Goal: Navigation & Orientation: Find specific page/section

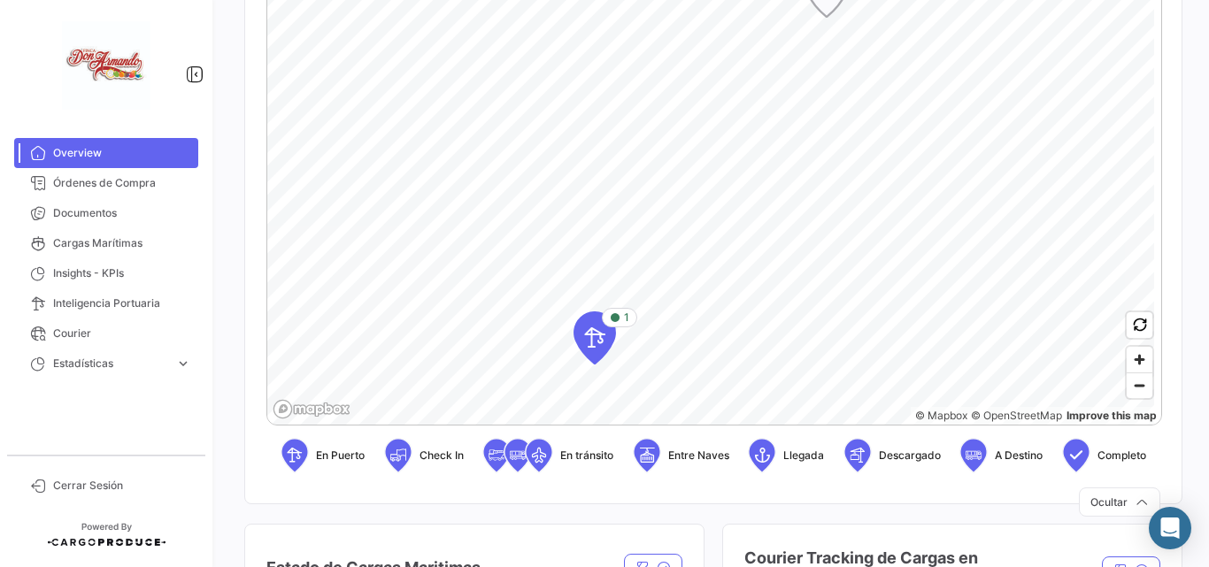
scroll to position [531, 0]
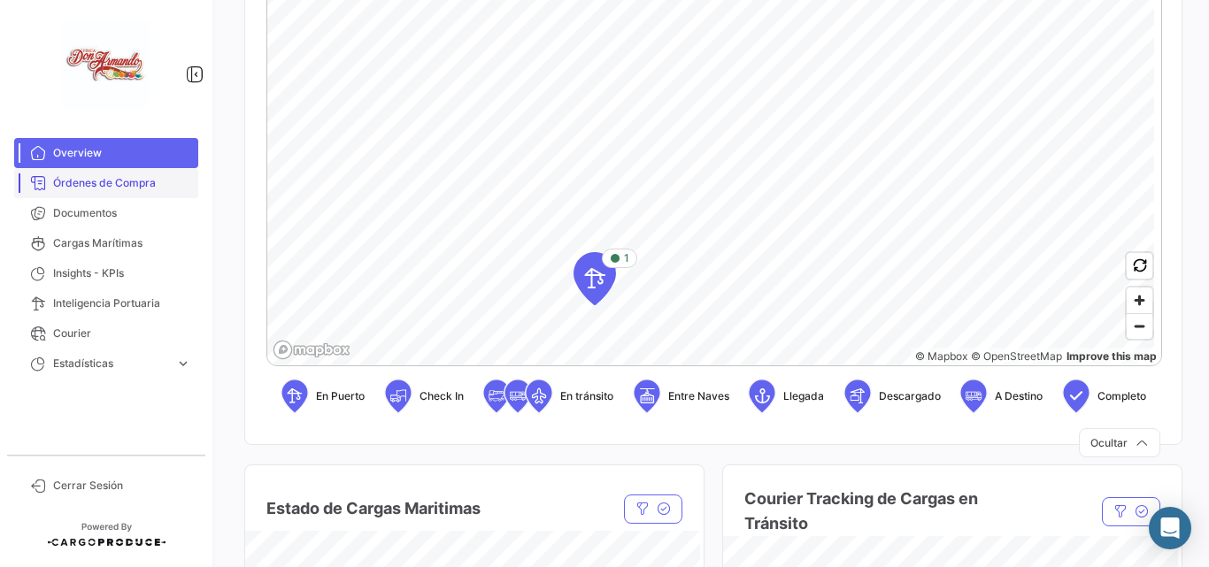
click at [78, 181] on span "Órdenes de Compra" at bounding box center [122, 183] width 138 height 16
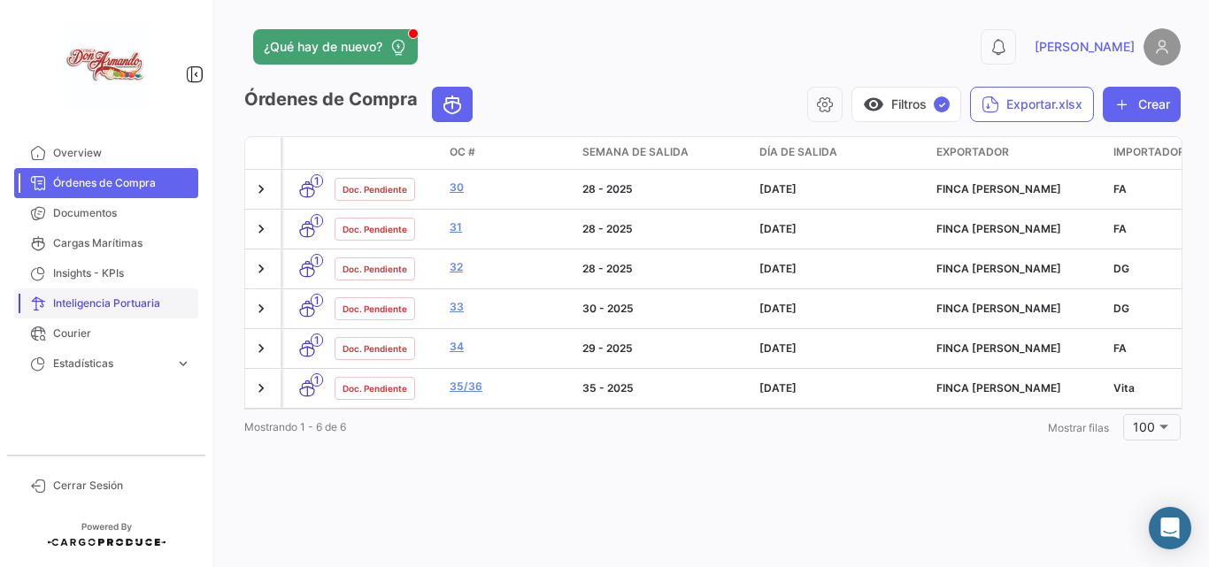
click at [73, 317] on link "Inteligencia Portuaria" at bounding box center [106, 303] width 184 height 30
click at [71, 328] on span "Courier" at bounding box center [122, 334] width 138 height 16
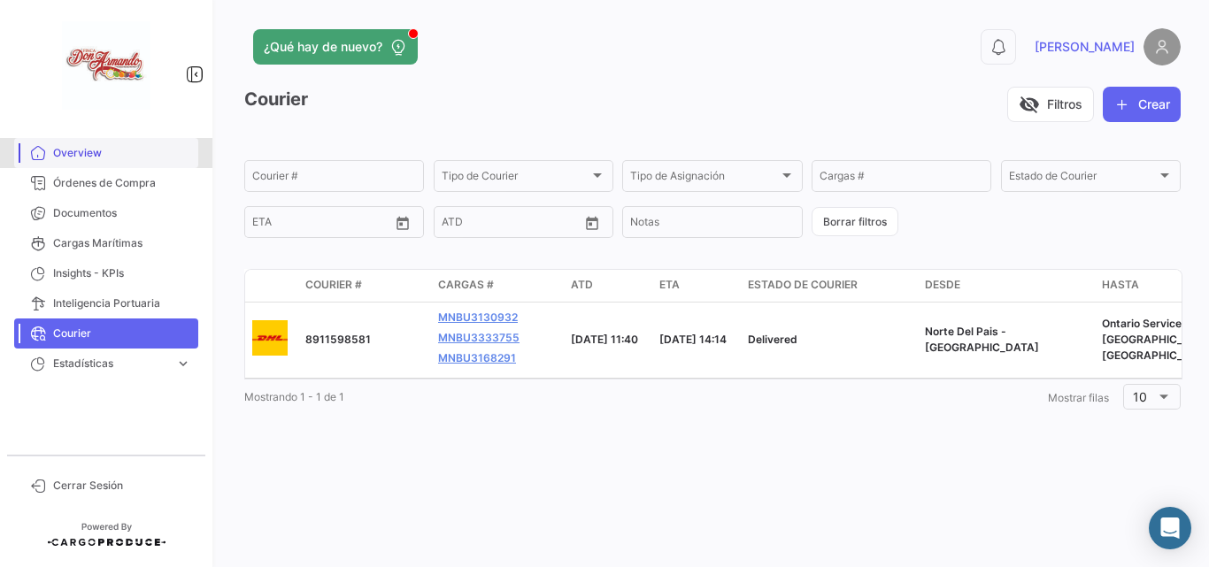
click at [56, 151] on span "Overview" at bounding box center [122, 153] width 138 height 16
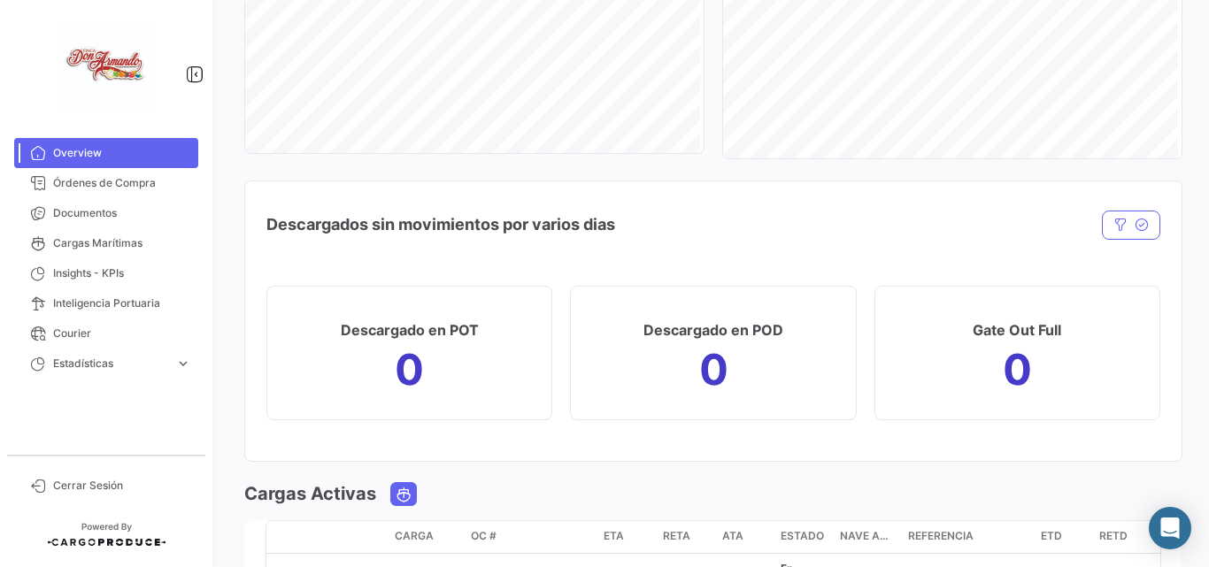
scroll to position [1829, 0]
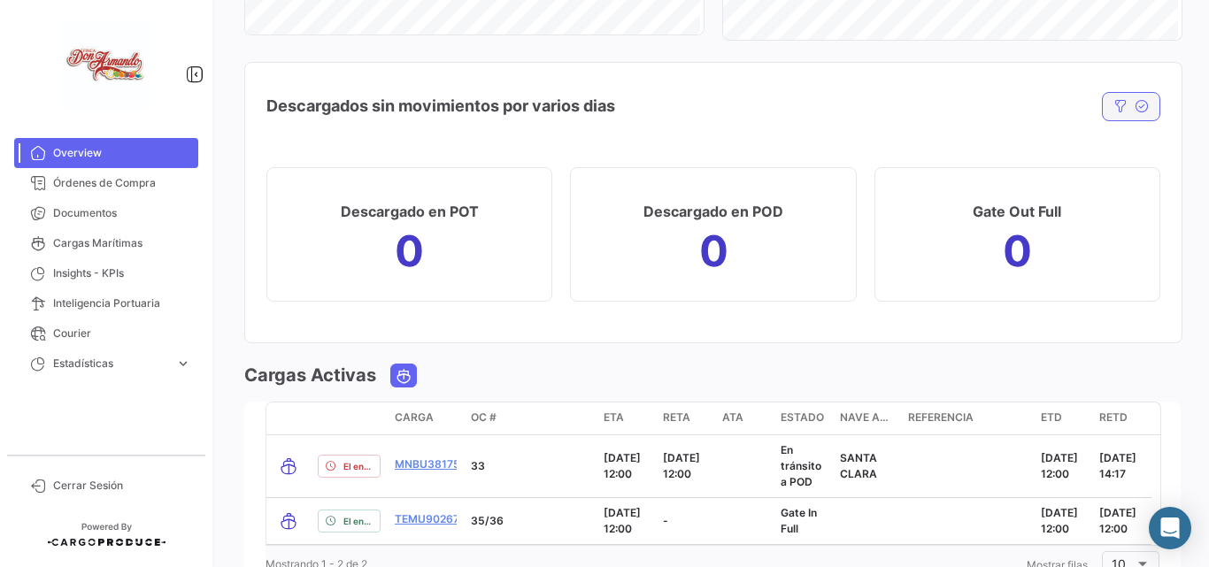
click at [1135, 104] on icon "button" at bounding box center [1142, 106] width 14 height 14
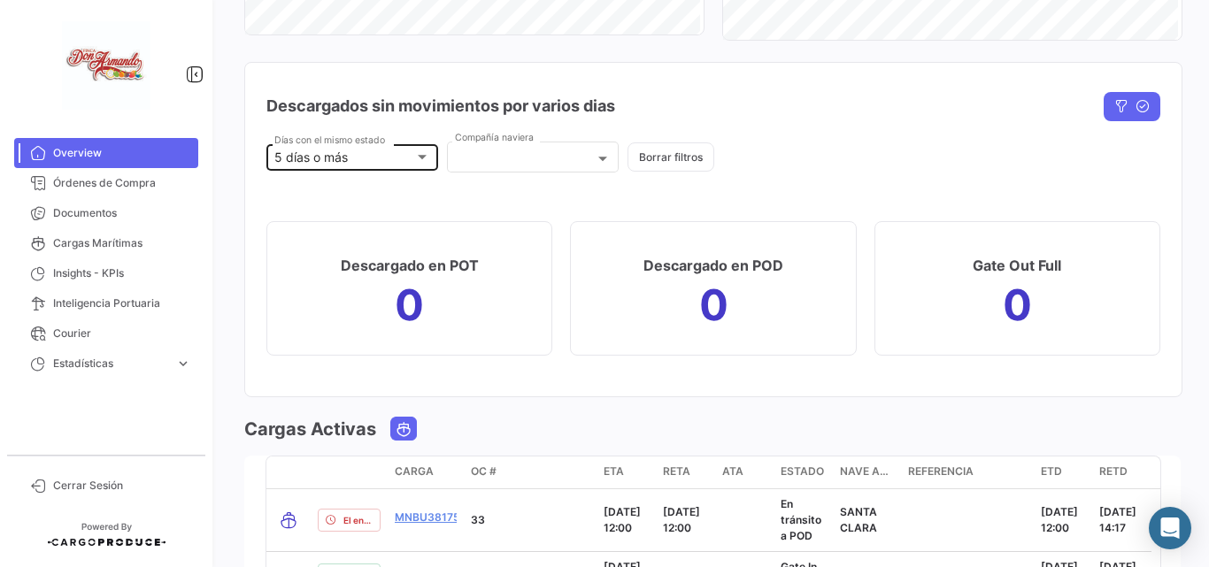
click at [343, 162] on mat-select-trigger "5 días o más" at bounding box center [310, 157] width 73 height 15
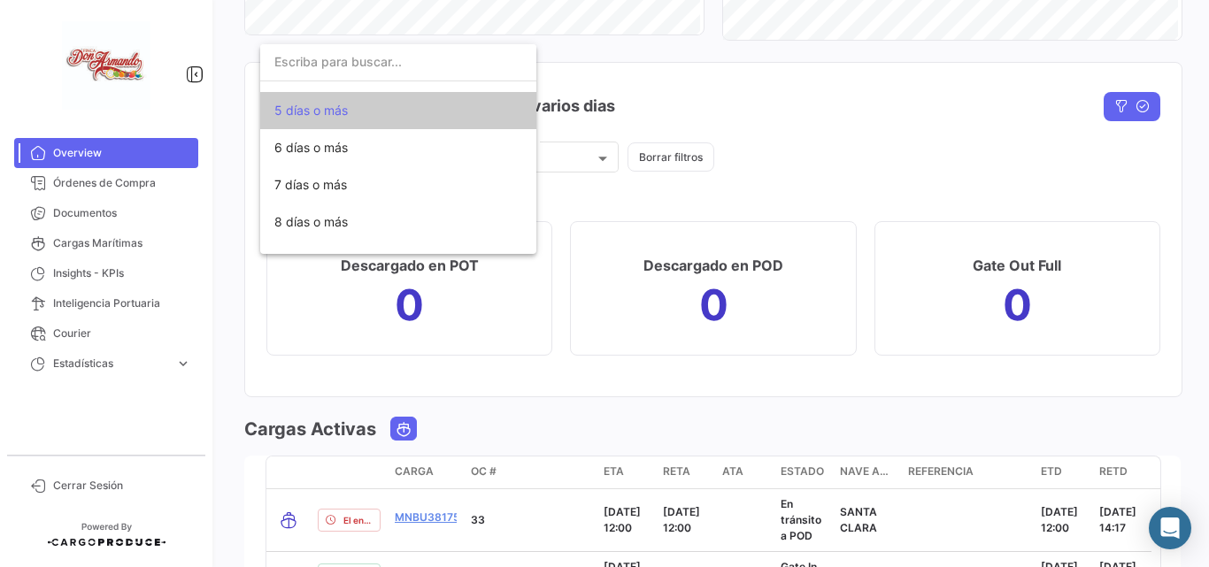
scroll to position [0, 0]
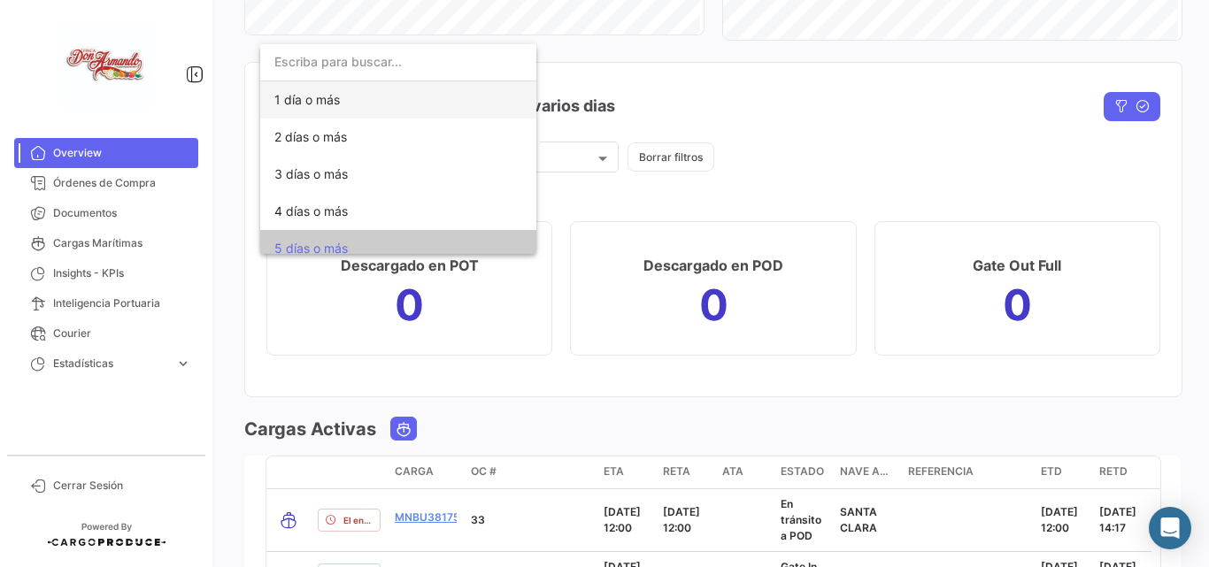
click at [317, 101] on span "1 día o más" at bounding box center [306, 99] width 65 height 15
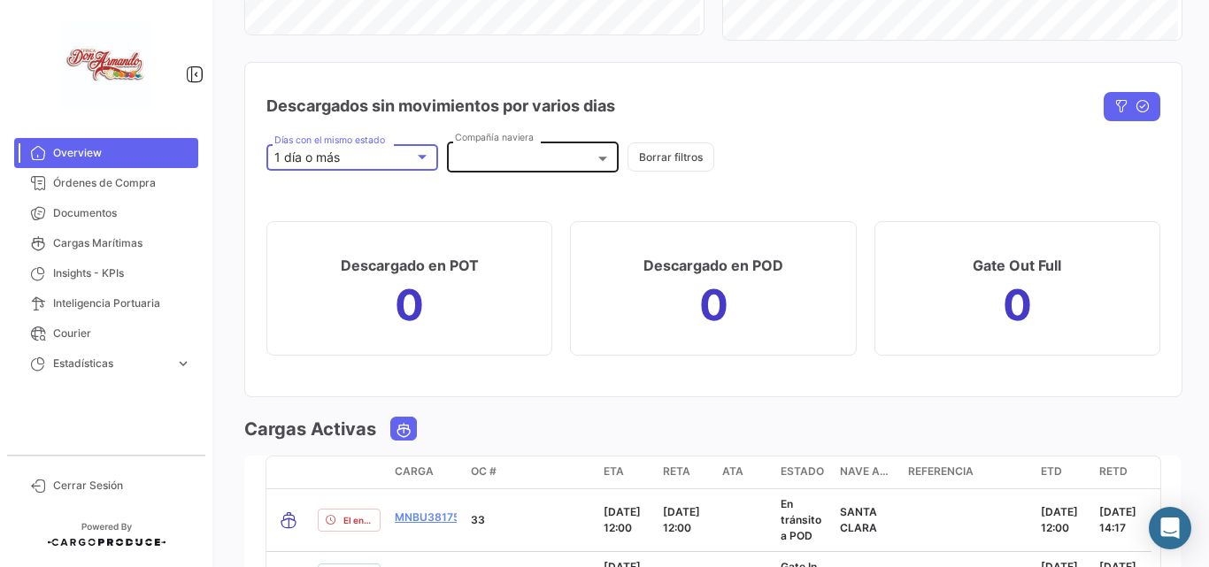
click at [574, 160] on div at bounding box center [533, 160] width 156 height 15
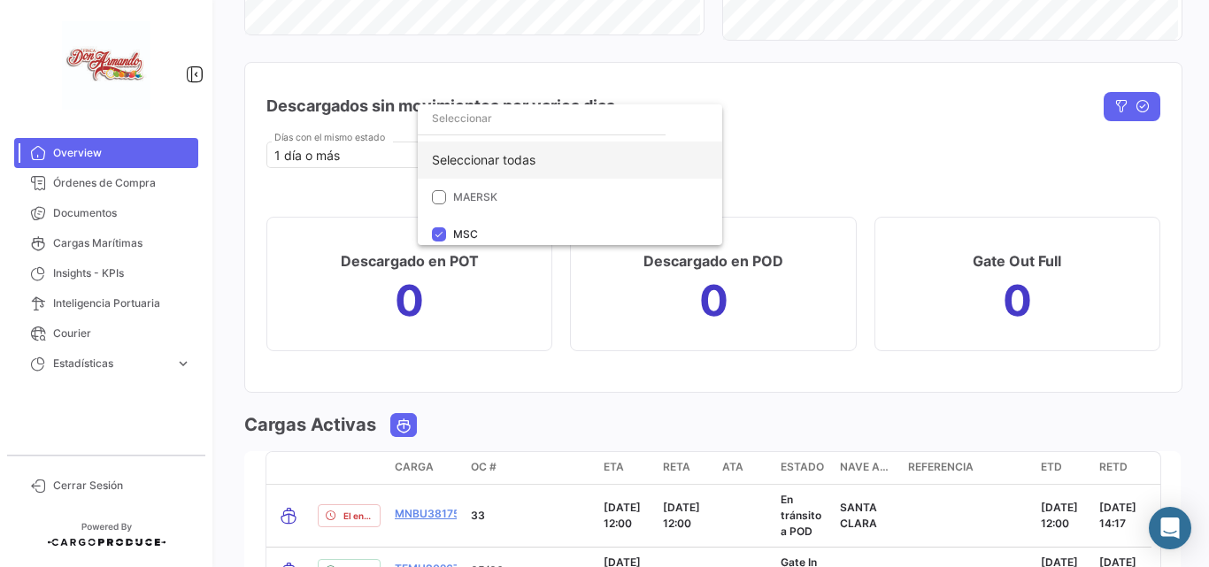
click at [477, 163] on div "Seleccionar todas" at bounding box center [570, 160] width 304 height 37
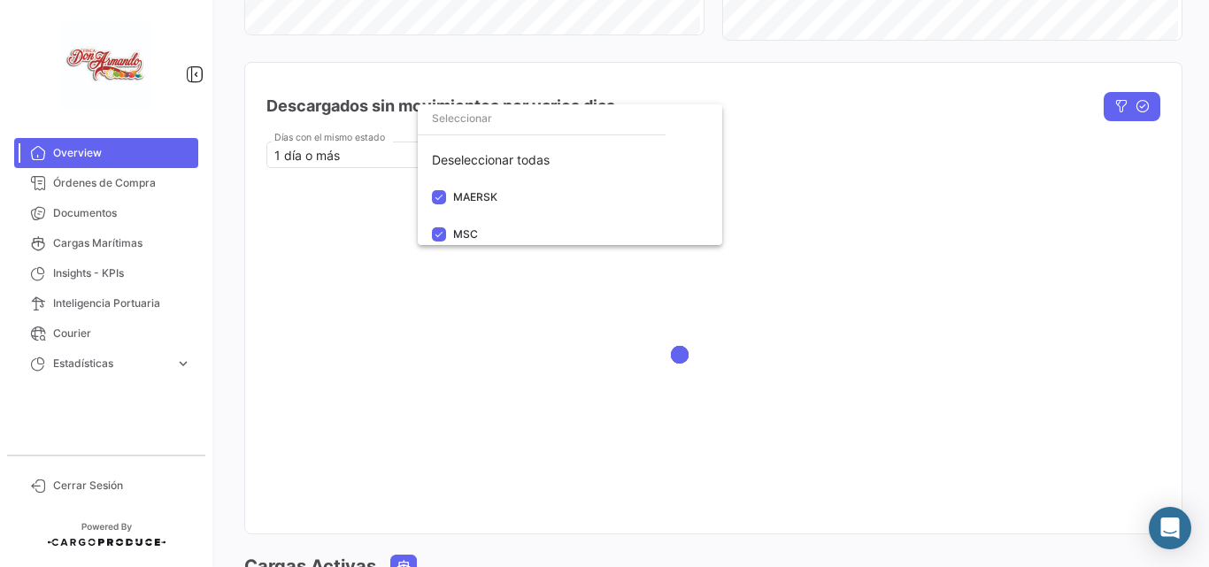
click at [846, 134] on div at bounding box center [604, 283] width 1209 height 567
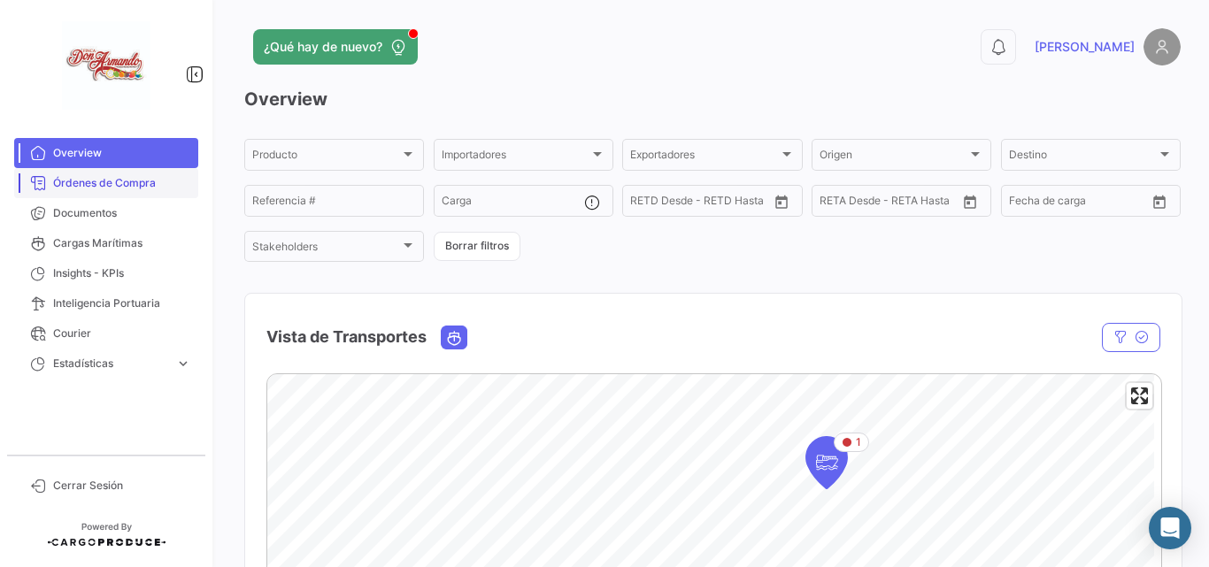
click at [74, 181] on span "Órdenes de Compra" at bounding box center [122, 183] width 138 height 16
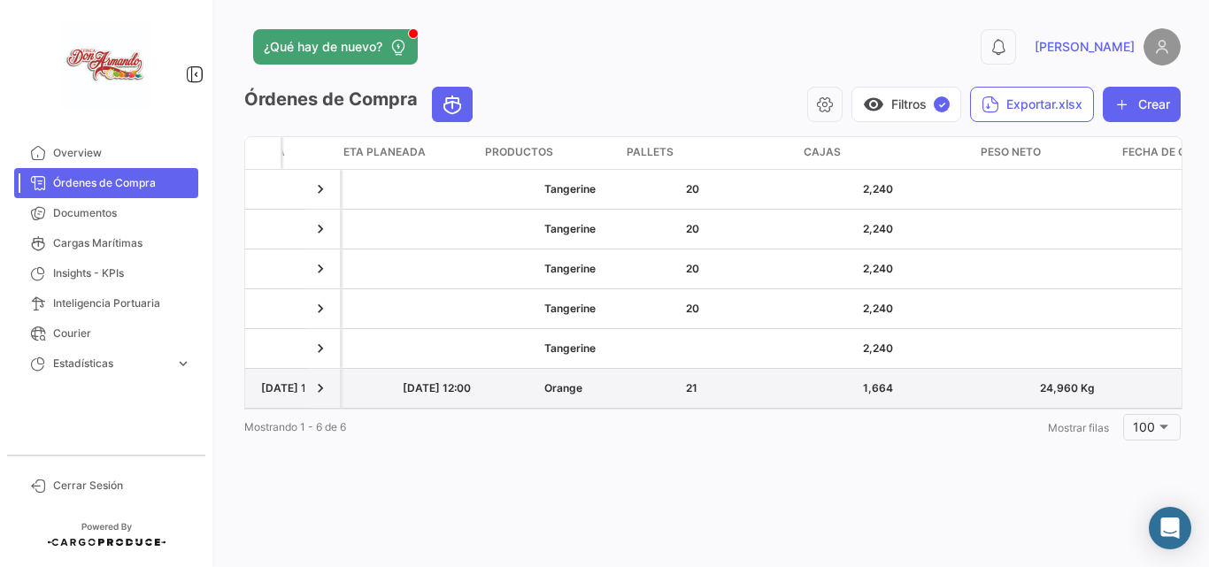
scroll to position [0, 3615]
